Goal: Transaction & Acquisition: Purchase product/service

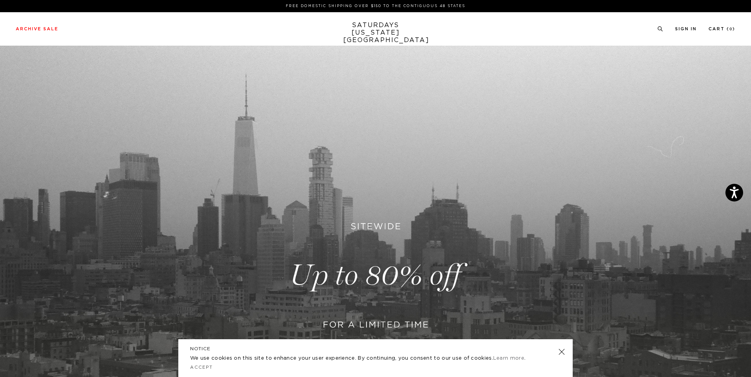
click at [382, 27] on link "SATURDAYS NEW YORK CITY" at bounding box center [375, 33] width 65 height 22
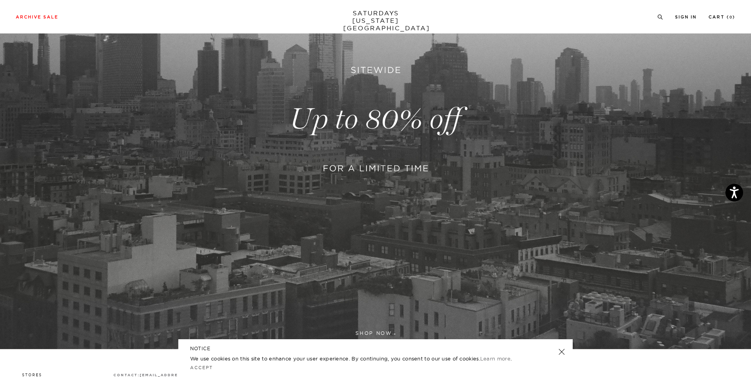
scroll to position [262, 0]
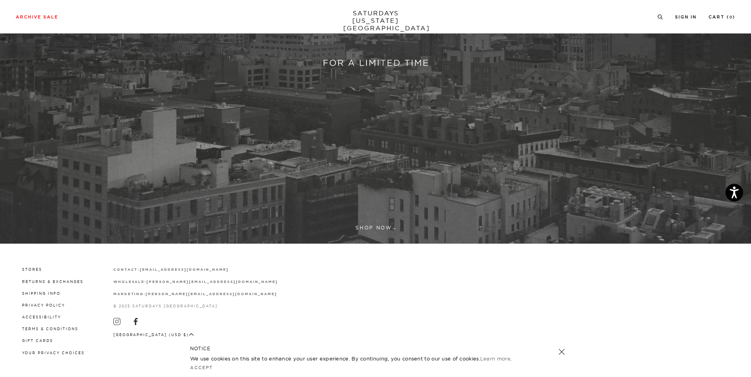
click at [384, 228] on link at bounding box center [375, 14] width 751 height 460
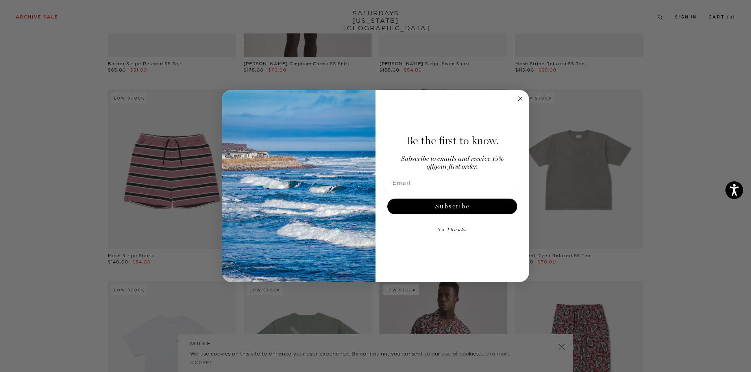
scroll to position [1924, 0]
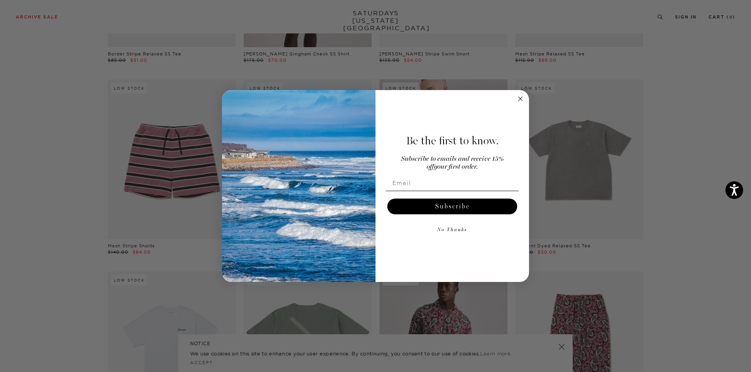
click at [518, 100] on circle "Close dialog" at bounding box center [520, 99] width 9 height 9
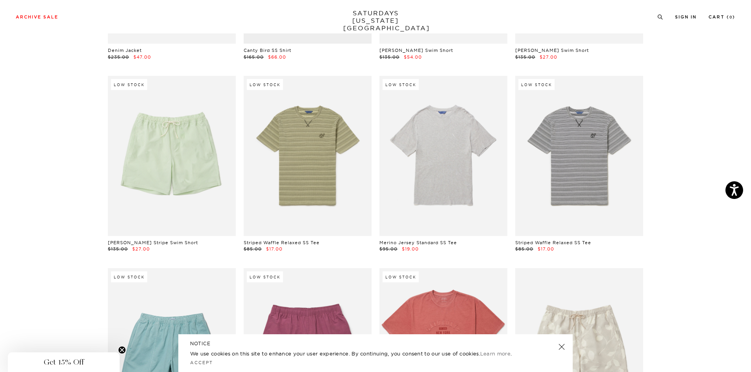
scroll to position [2897, 1]
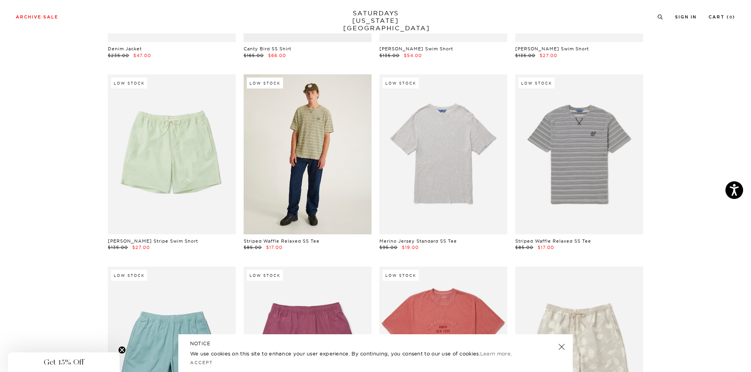
click at [327, 159] on link at bounding box center [308, 154] width 128 height 160
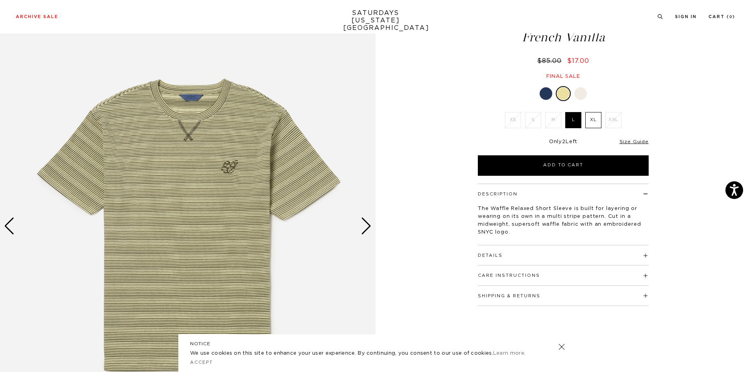
scroll to position [53, 0]
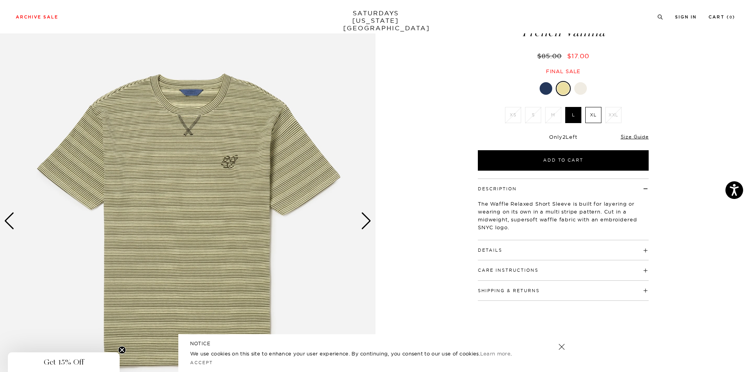
click at [367, 225] on div "Next slide" at bounding box center [366, 221] width 11 height 17
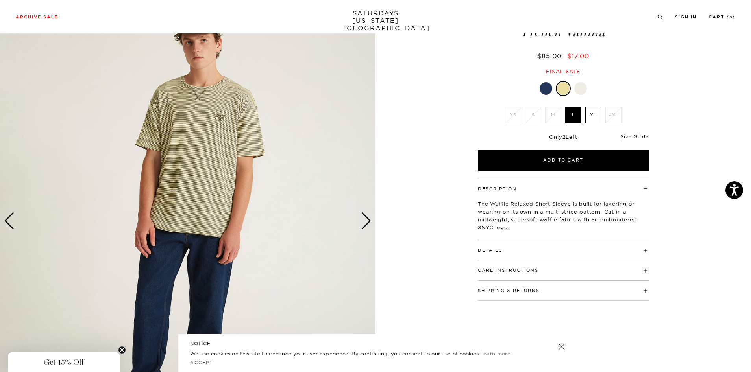
click at [367, 225] on div "Next slide" at bounding box center [366, 221] width 11 height 17
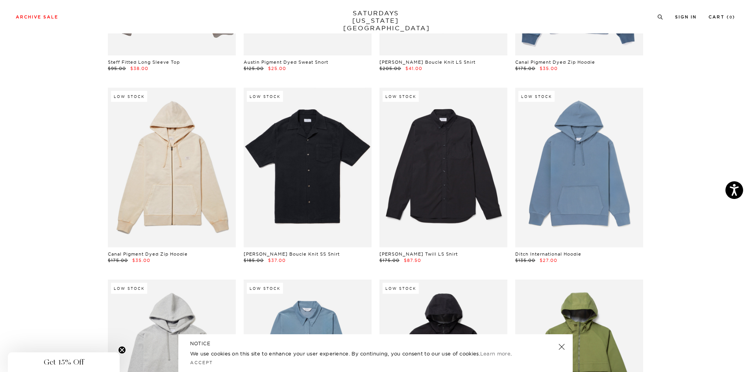
scroll to position [8113, 1]
